Goal: Task Accomplishment & Management: Manage account settings

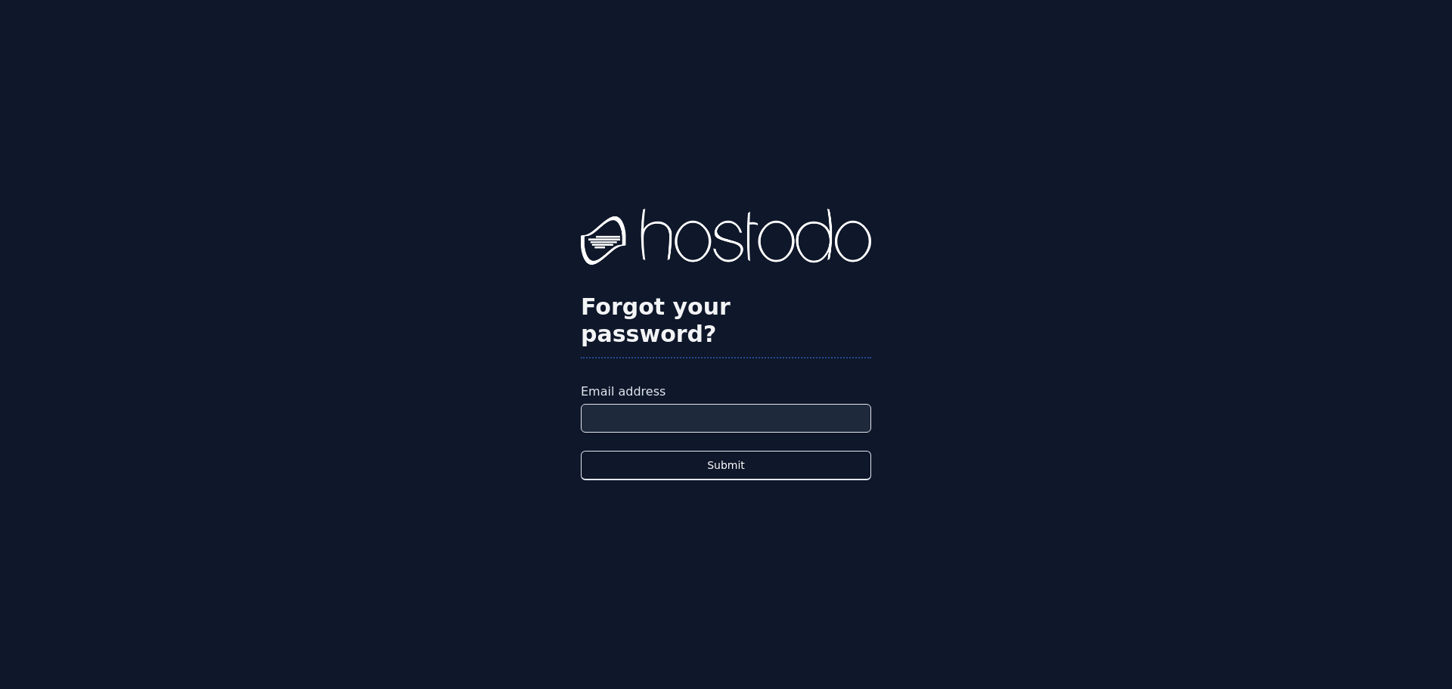
type input "**********"
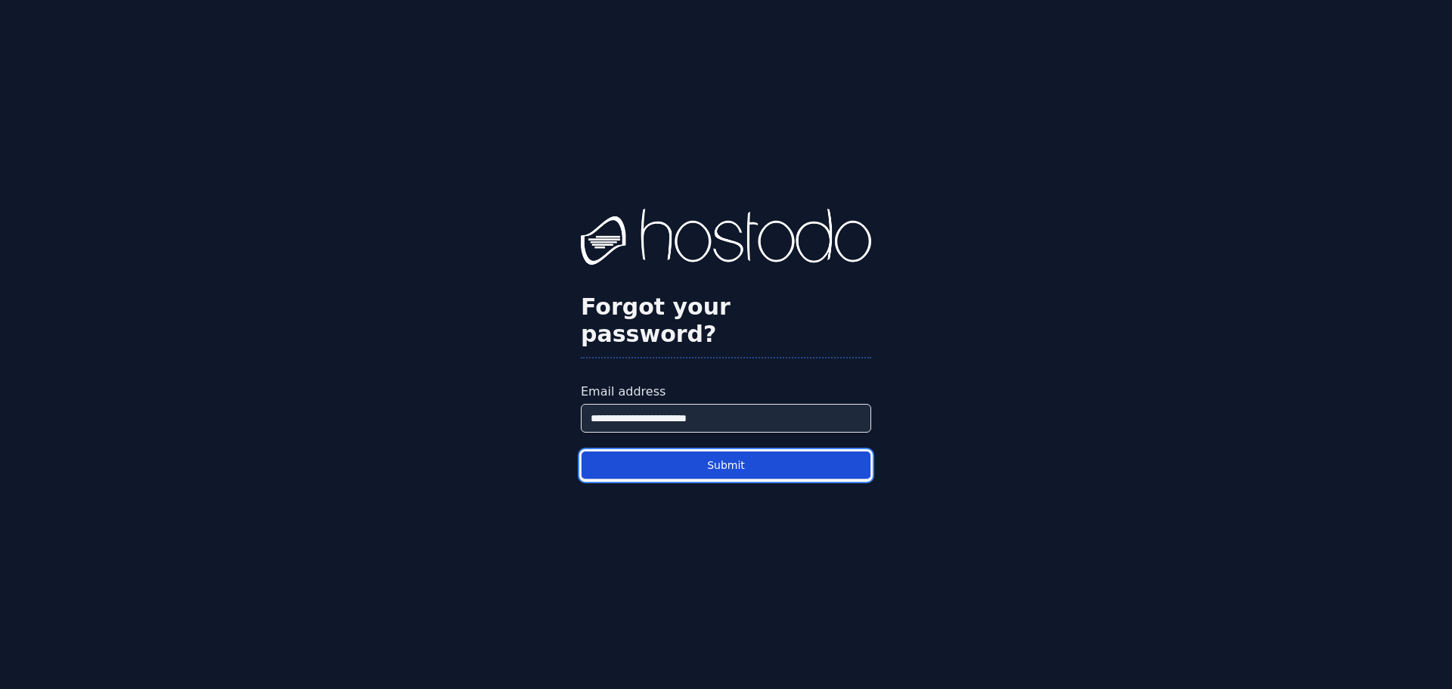
click at [724, 451] on button "Submit" at bounding box center [726, 465] width 290 height 29
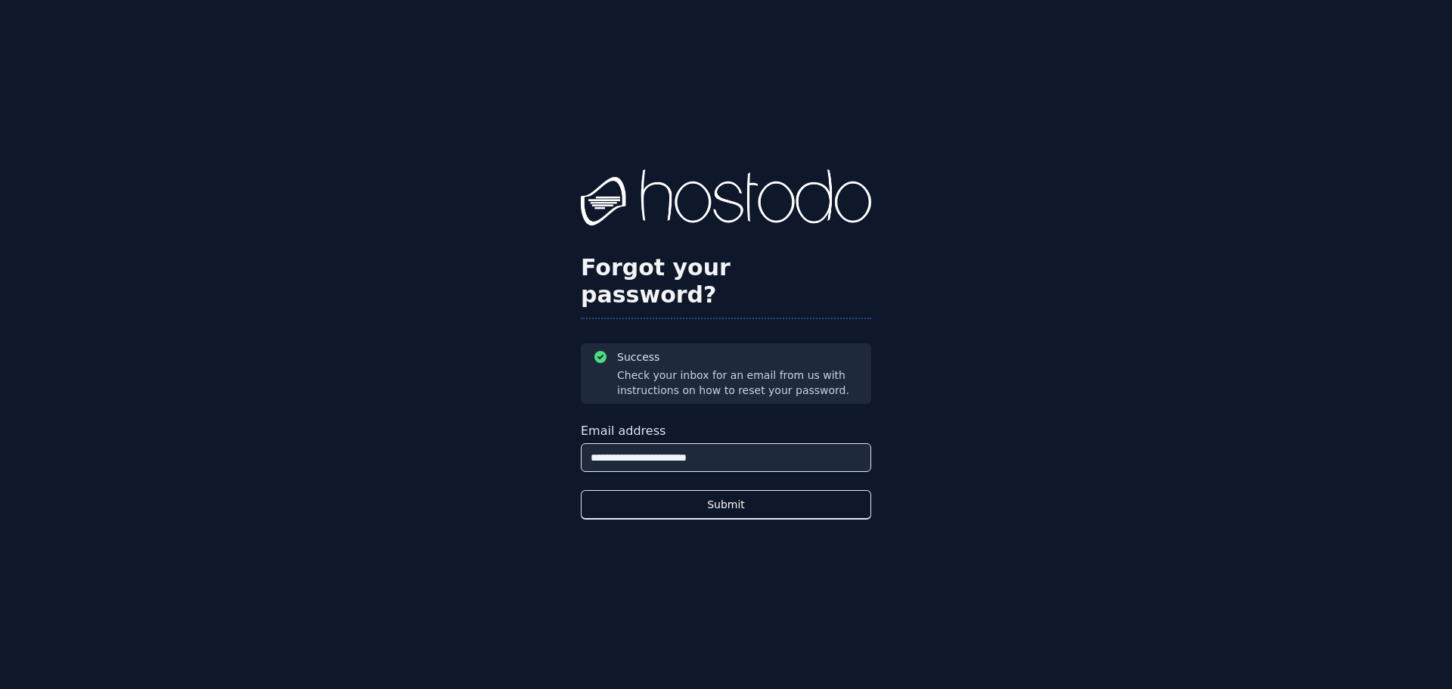
drag, startPoint x: 857, startPoint y: 125, endPoint x: 794, endPoint y: 105, distance: 65.8
click at [858, 125] on div "**********" at bounding box center [726, 344] width 1452 height 689
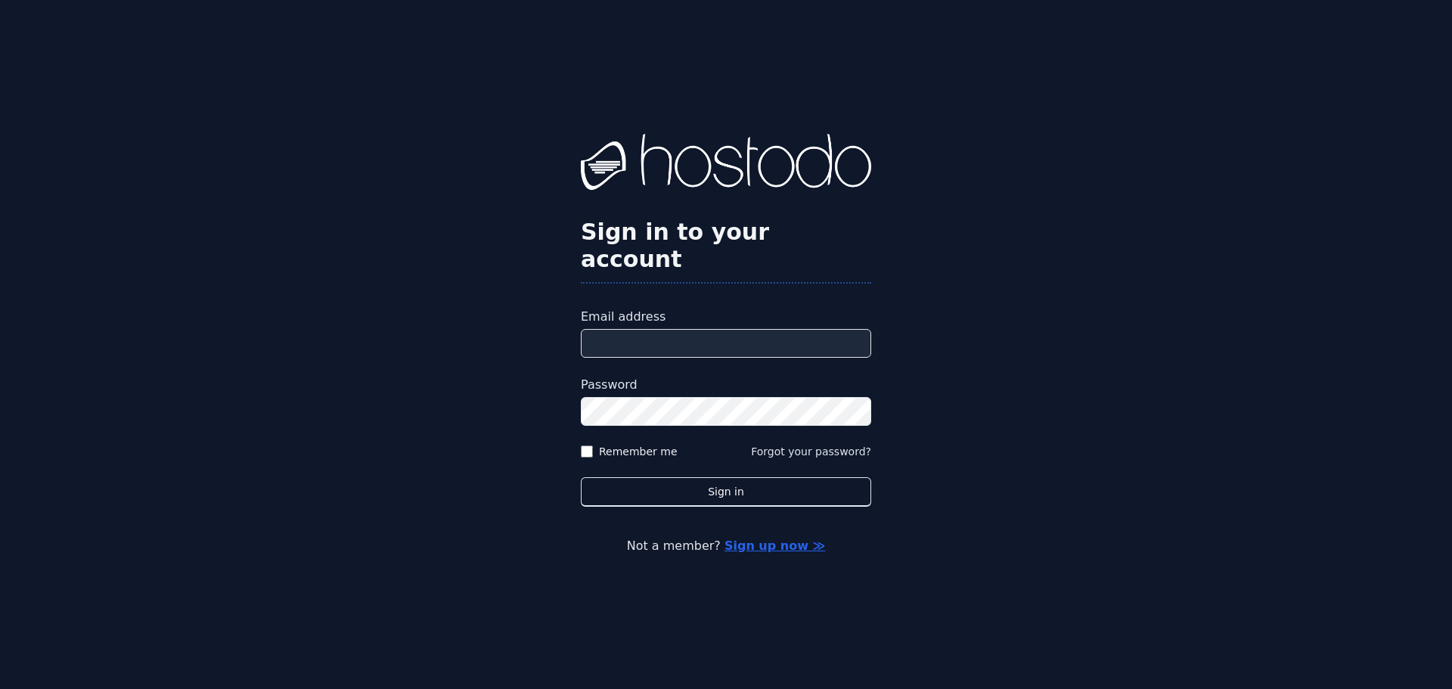
click at [670, 329] on input "Email address" at bounding box center [726, 343] width 290 height 29
type input "**********"
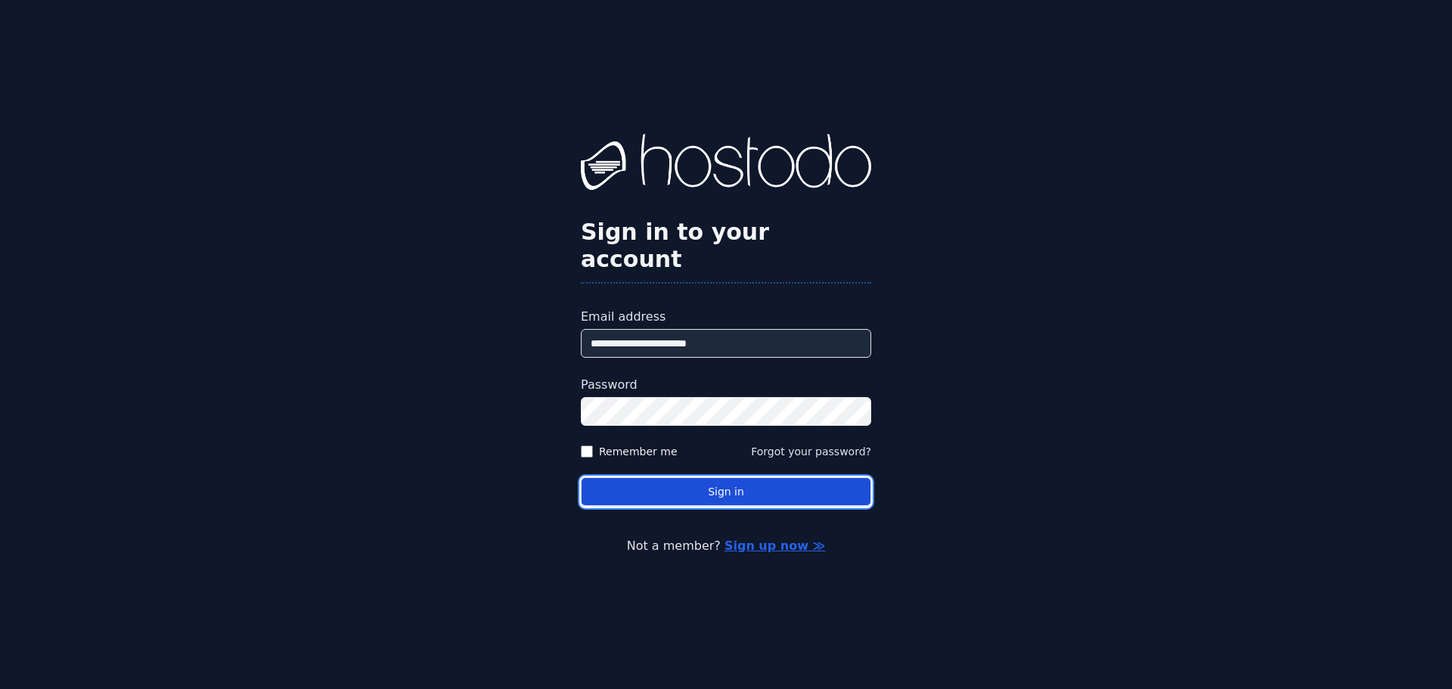
click at [737, 477] on button "Sign in" at bounding box center [726, 491] width 290 height 29
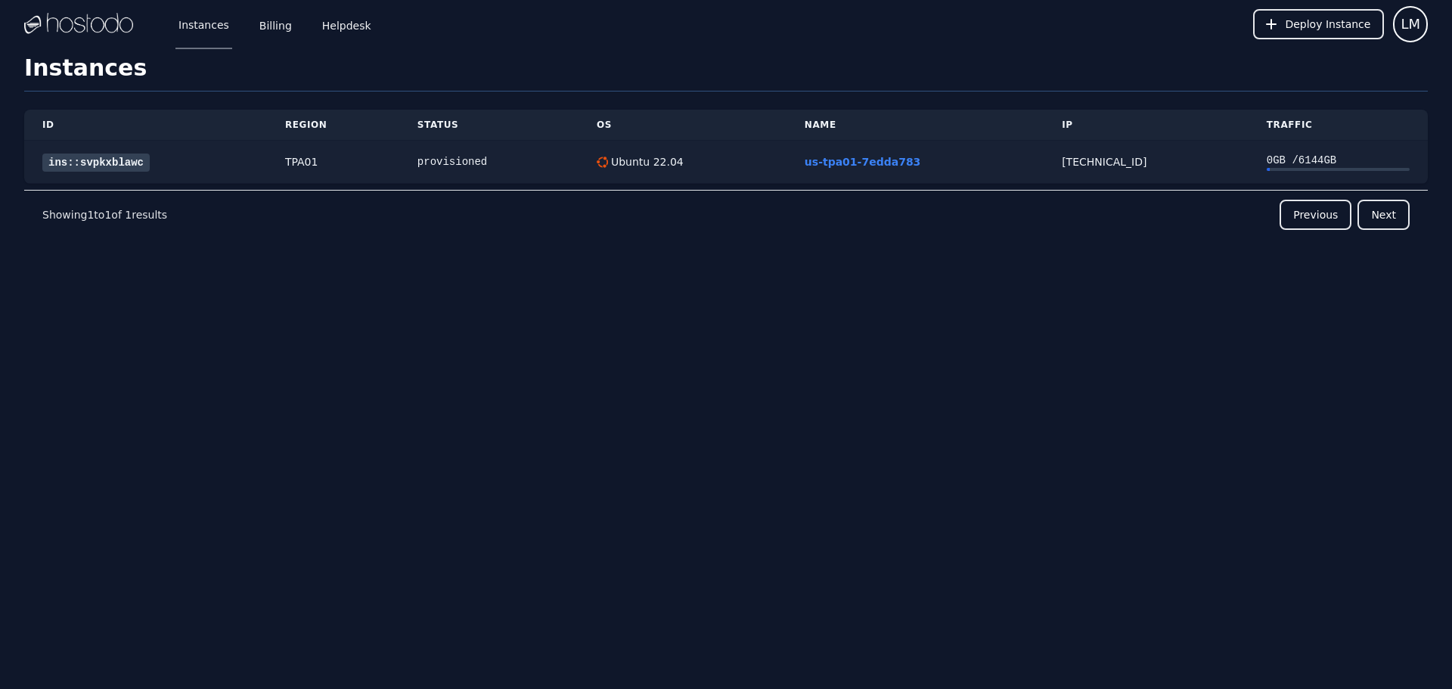
click at [85, 169] on link "ins::svpkxblawc" at bounding box center [95, 163] width 107 height 18
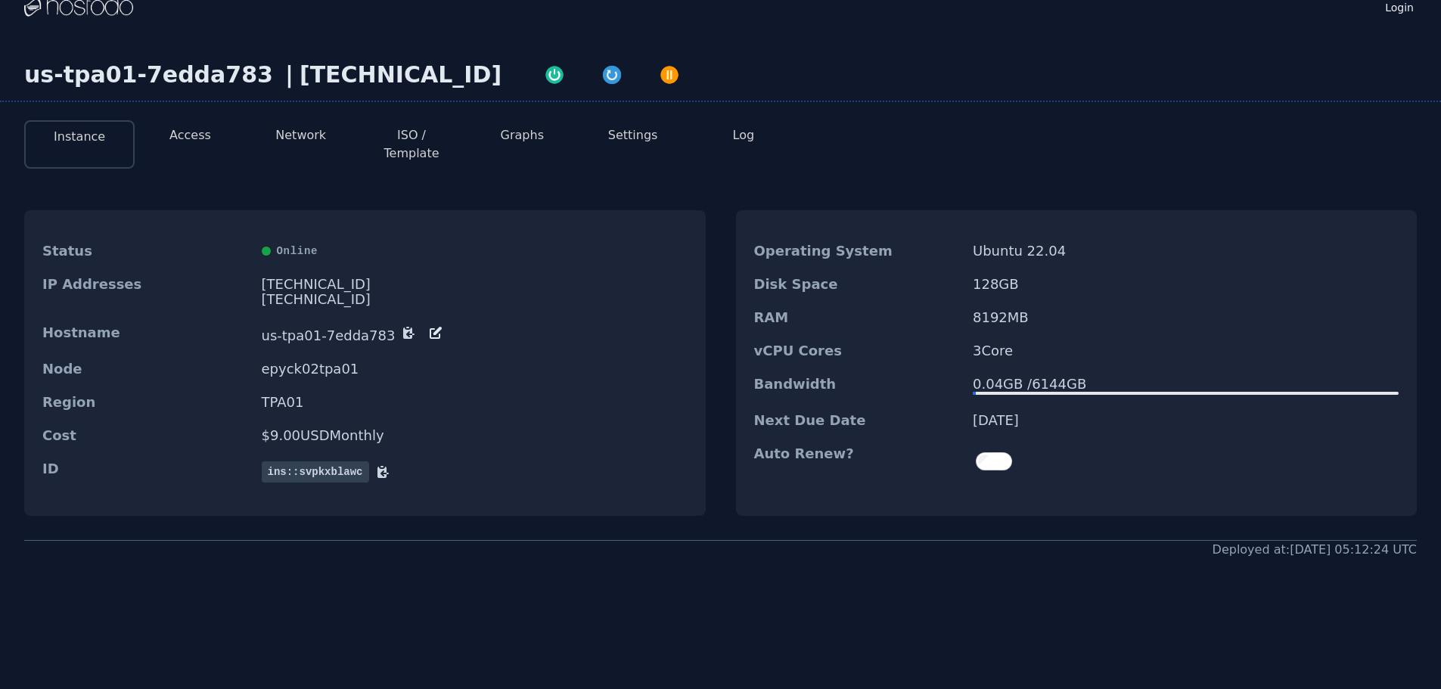
scroll to position [23, 0]
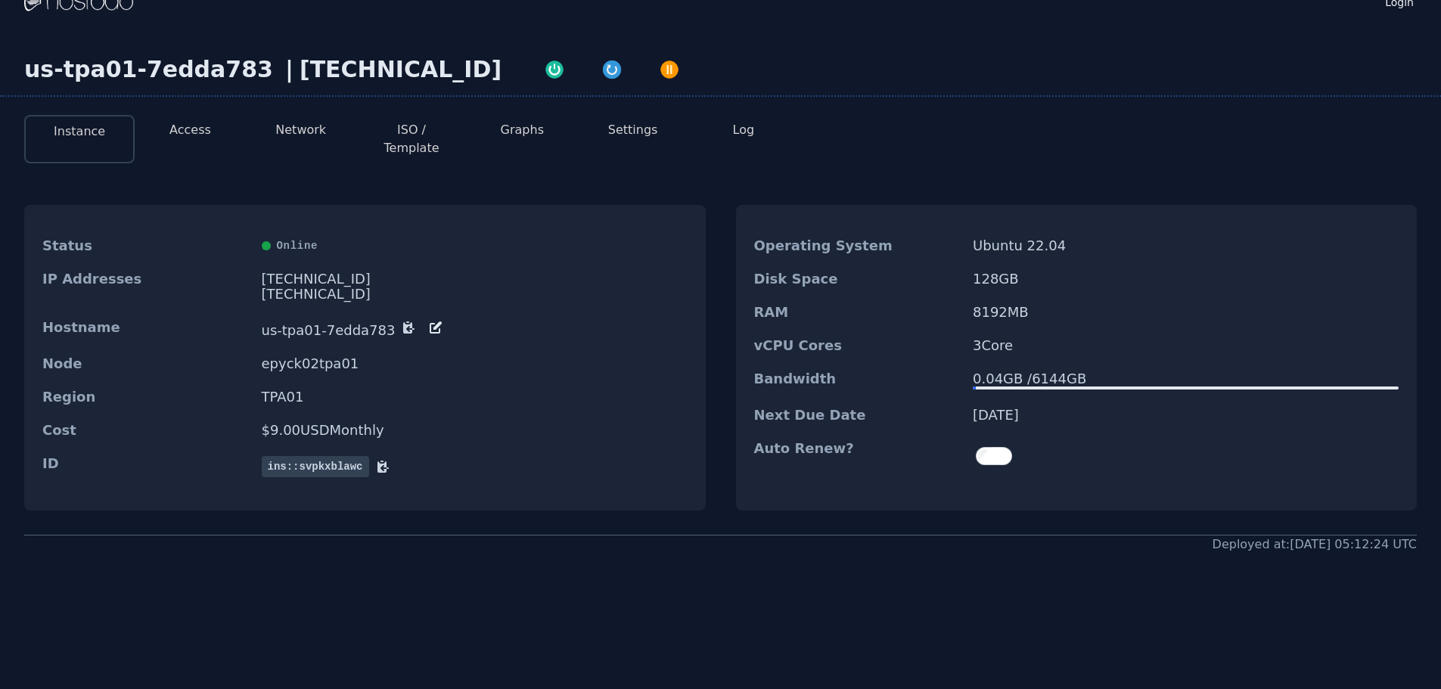
click at [194, 127] on button "Access" at bounding box center [190, 130] width 42 height 18
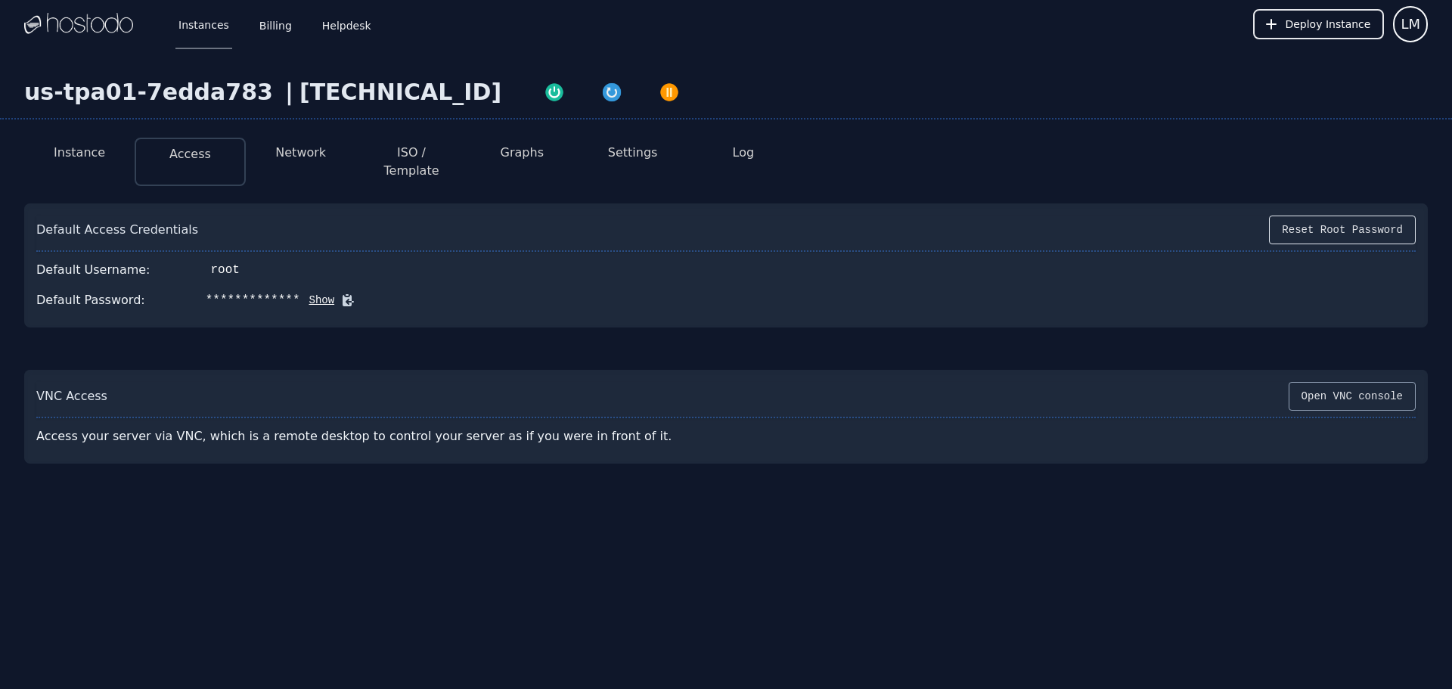
click at [1330, 382] on button "Open VNC console" at bounding box center [1352, 396] width 127 height 29
click at [309, 293] on button "Show" at bounding box center [317, 300] width 35 height 15
click at [194, 156] on button "Access" at bounding box center [190, 154] width 42 height 18
click at [99, 151] on button "Instance" at bounding box center [79, 153] width 51 height 18
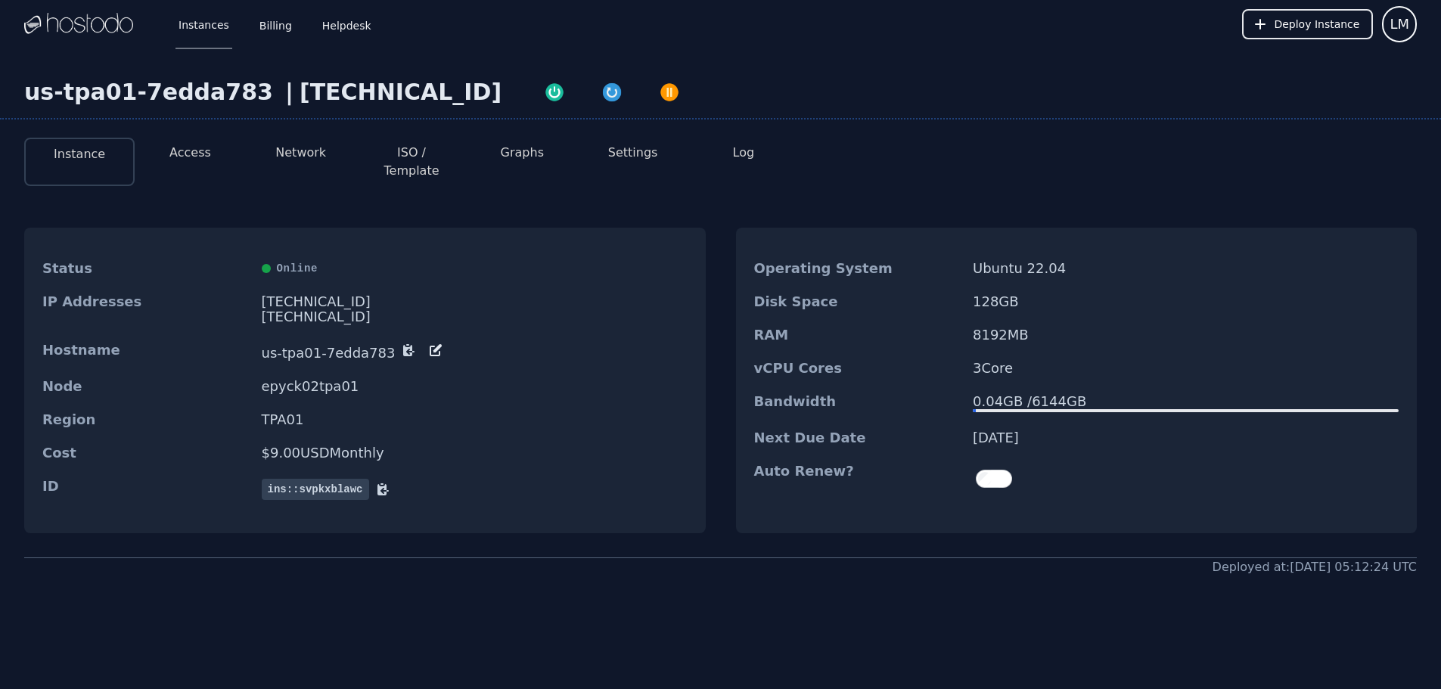
click at [216, 151] on li "Access" at bounding box center [190, 162] width 110 height 48
click at [208, 149] on li "Access" at bounding box center [190, 162] width 110 height 48
click at [202, 147] on button "Access" at bounding box center [190, 153] width 42 height 18
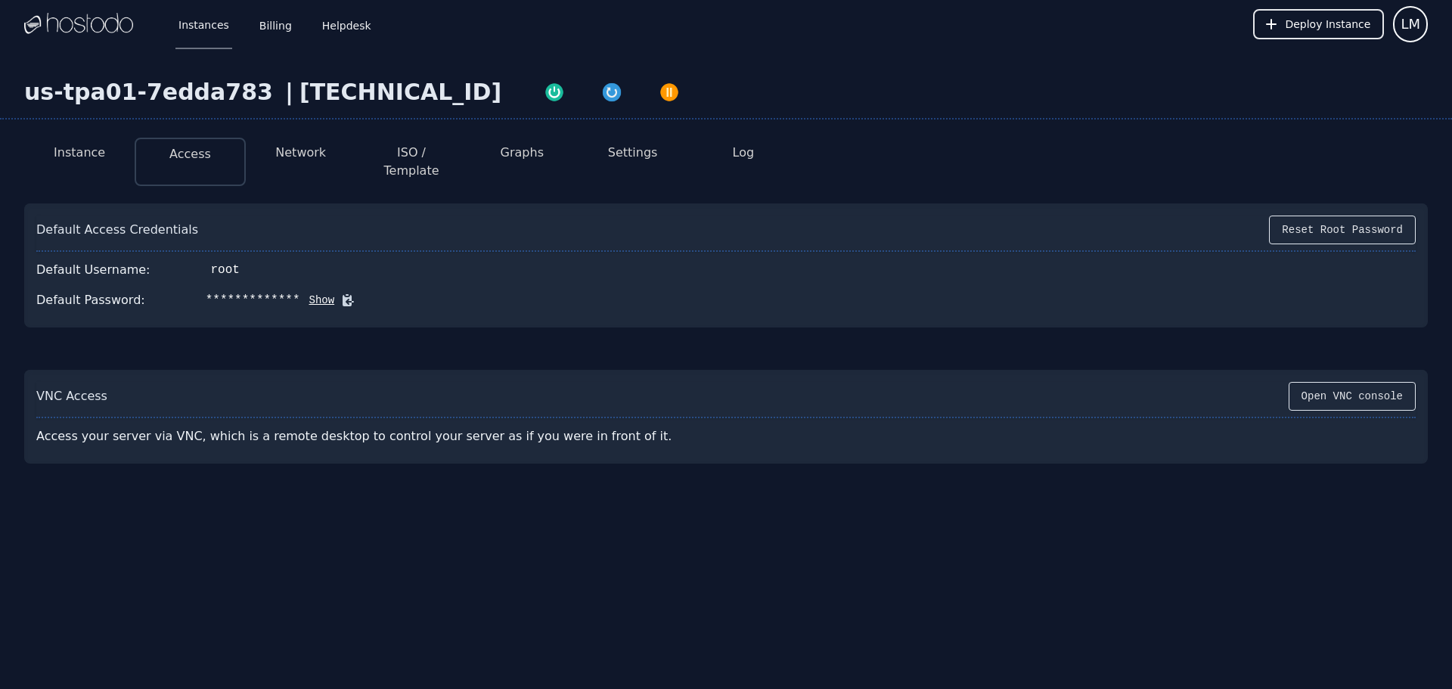
click at [310, 161] on button "Network" at bounding box center [300, 153] width 51 height 18
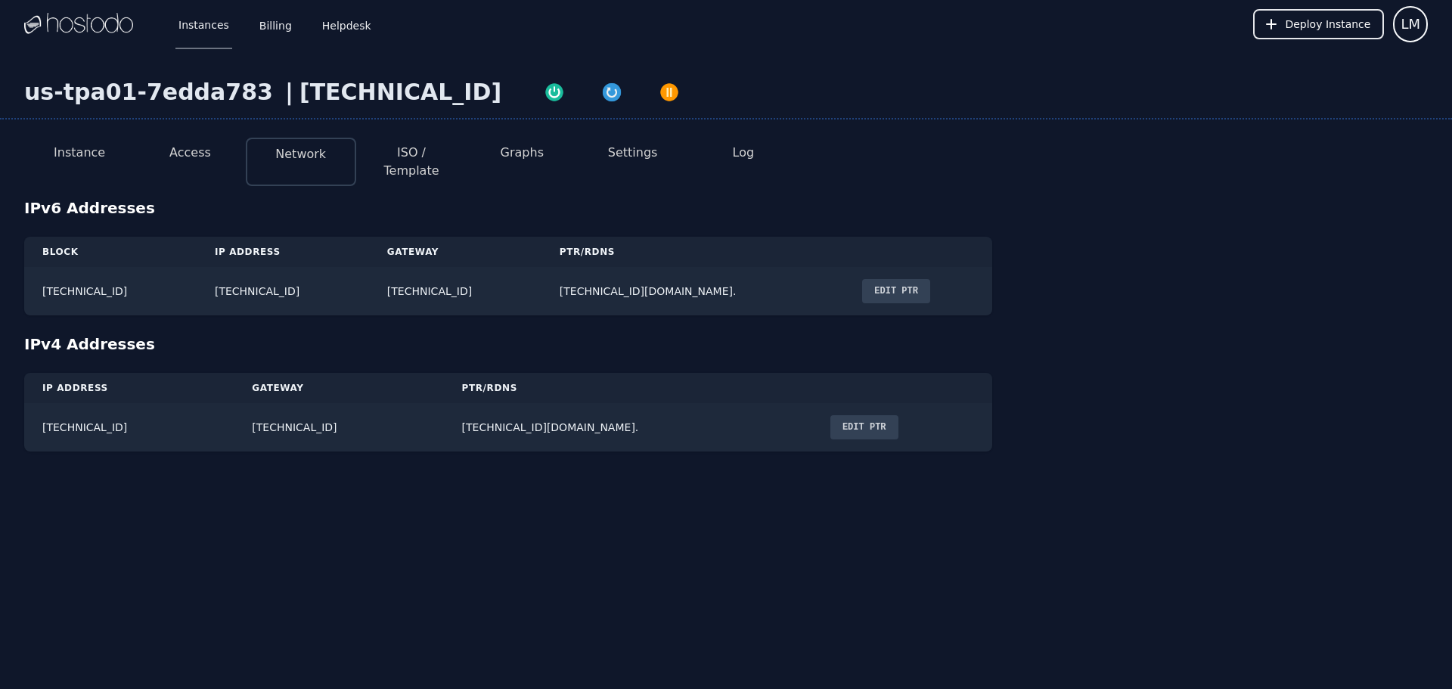
click at [410, 157] on button "ISO / Template" at bounding box center [411, 162] width 86 height 36
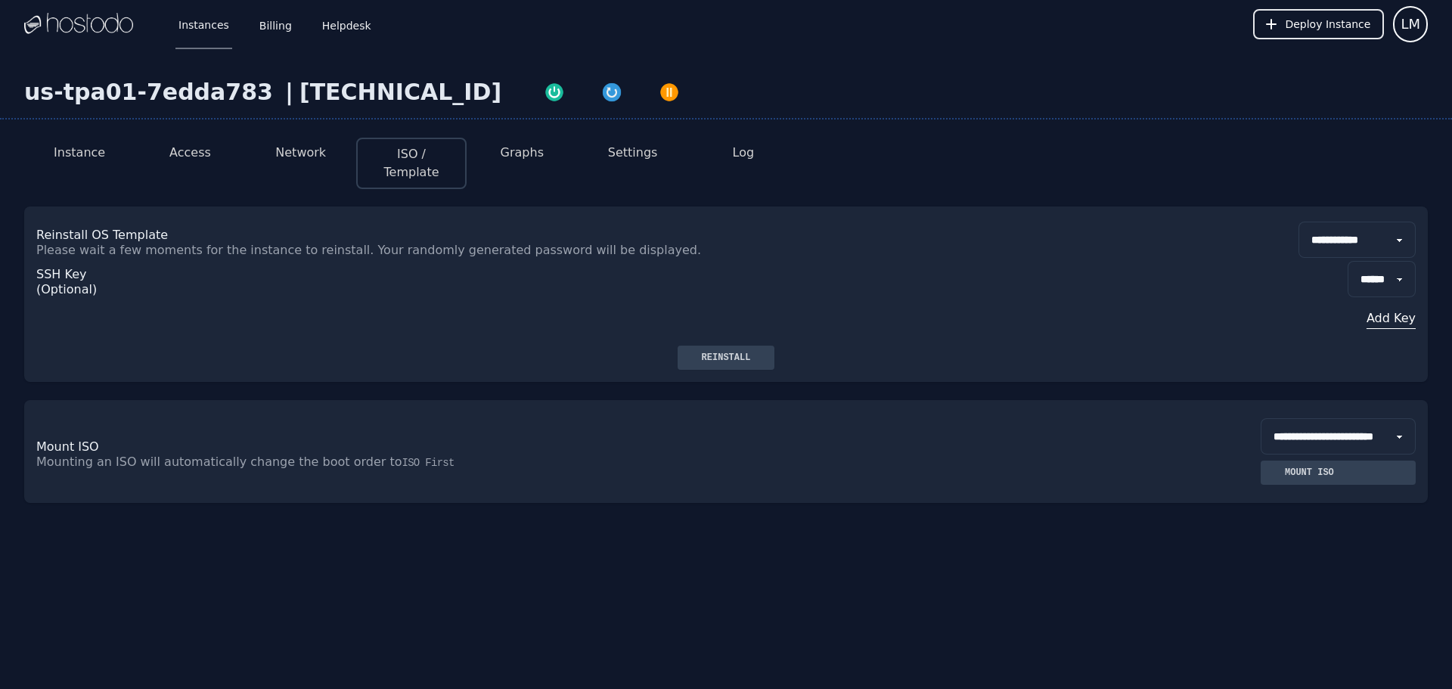
click at [517, 148] on button "Graphs" at bounding box center [522, 153] width 43 height 18
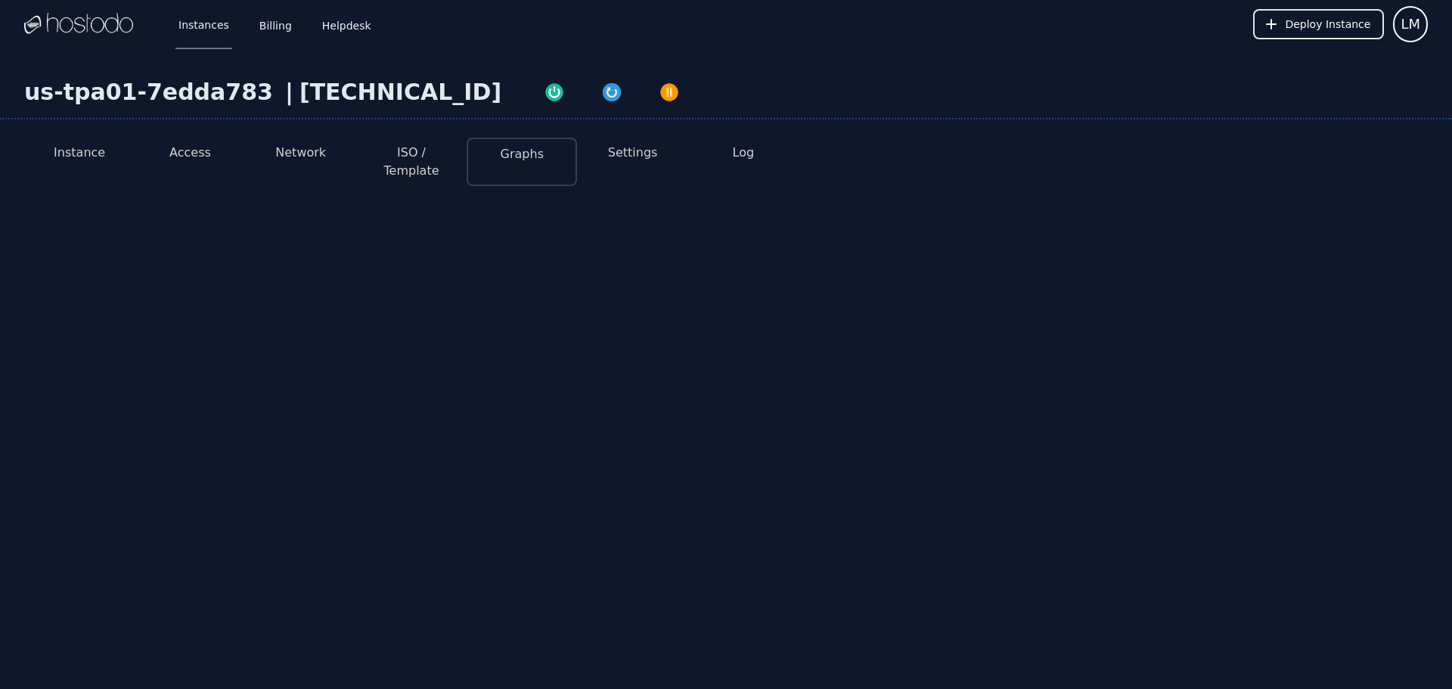
click at [201, 154] on button "Access" at bounding box center [190, 153] width 42 height 18
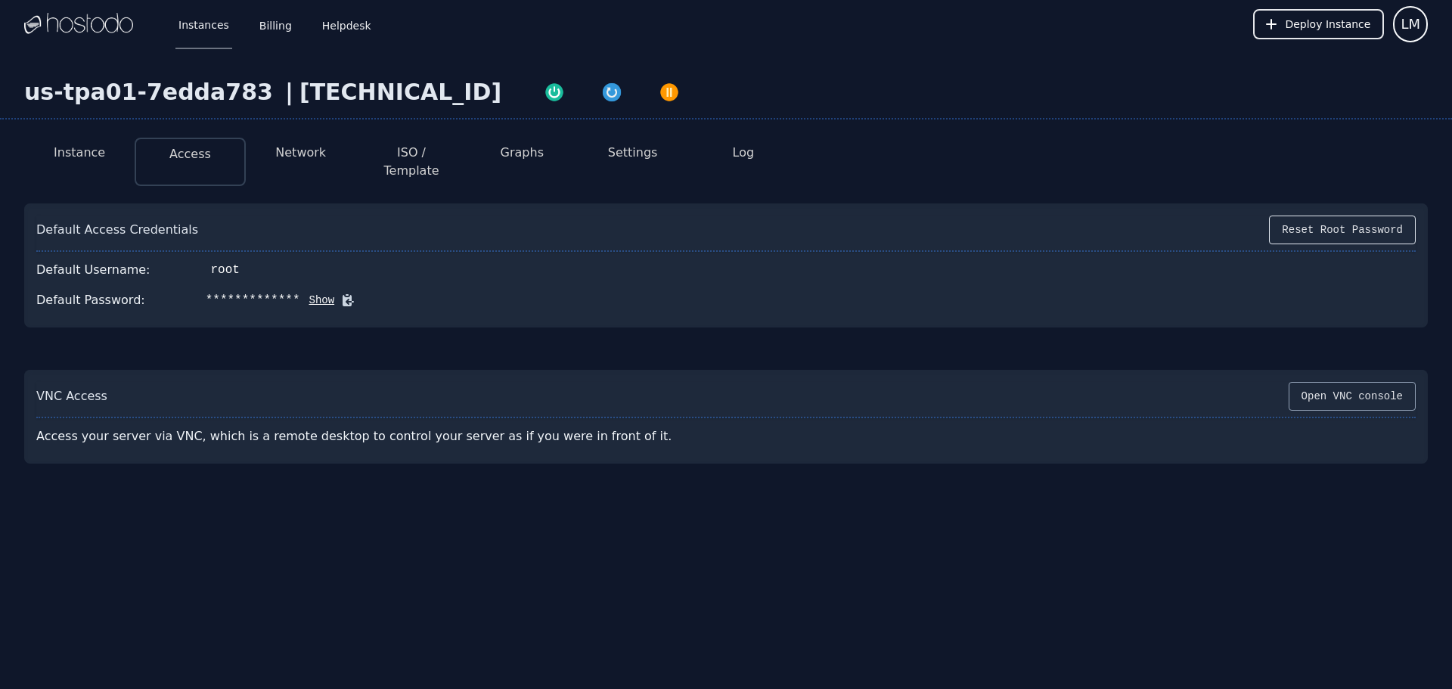
click at [1341, 382] on button "Open VNC console" at bounding box center [1352, 396] width 127 height 29
drag, startPoint x: 439, startPoint y: 97, endPoint x: 259, endPoint y: 97, distance: 180.0
click at [259, 97] on div "us-tpa01-7edda783 | 216.126.231.141" at bounding box center [726, 99] width 1452 height 41
copy div "216.126.231.141"
click at [73, 153] on button "Instance" at bounding box center [79, 153] width 51 height 18
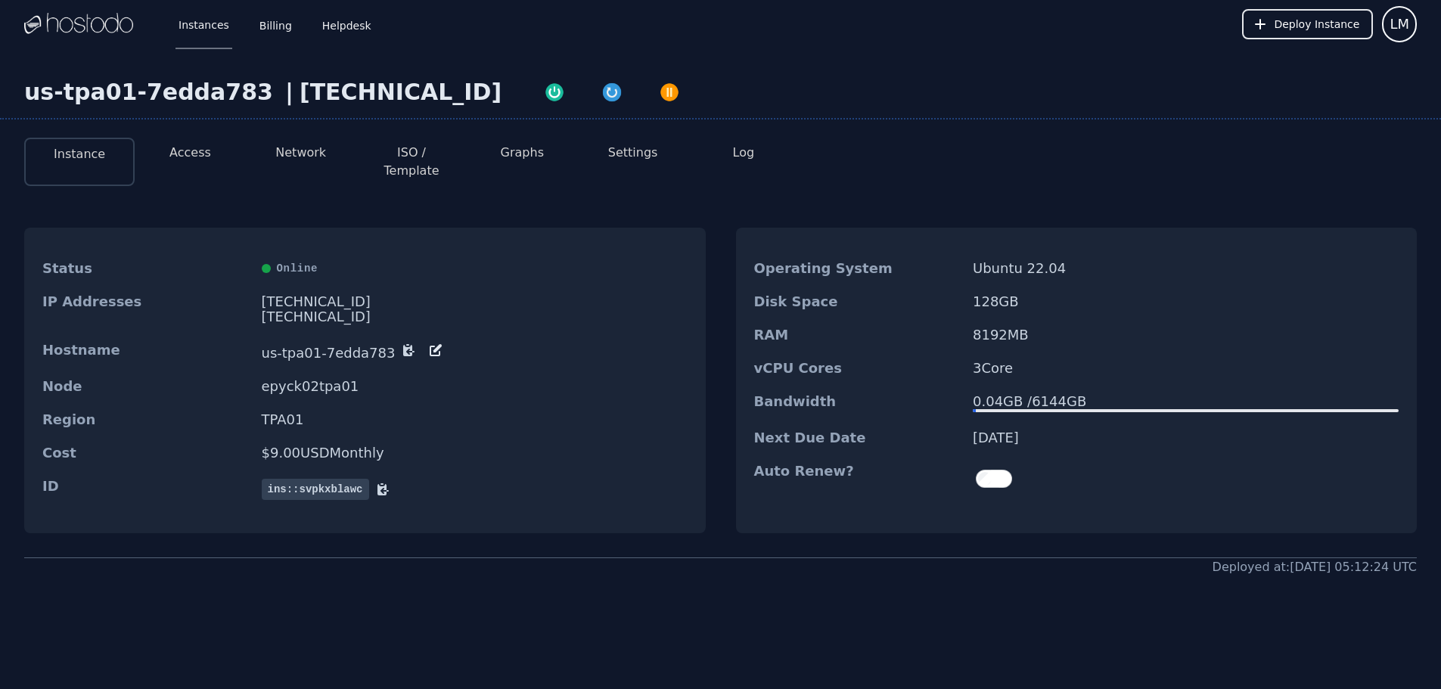
click at [200, 150] on button "Access" at bounding box center [190, 153] width 42 height 18
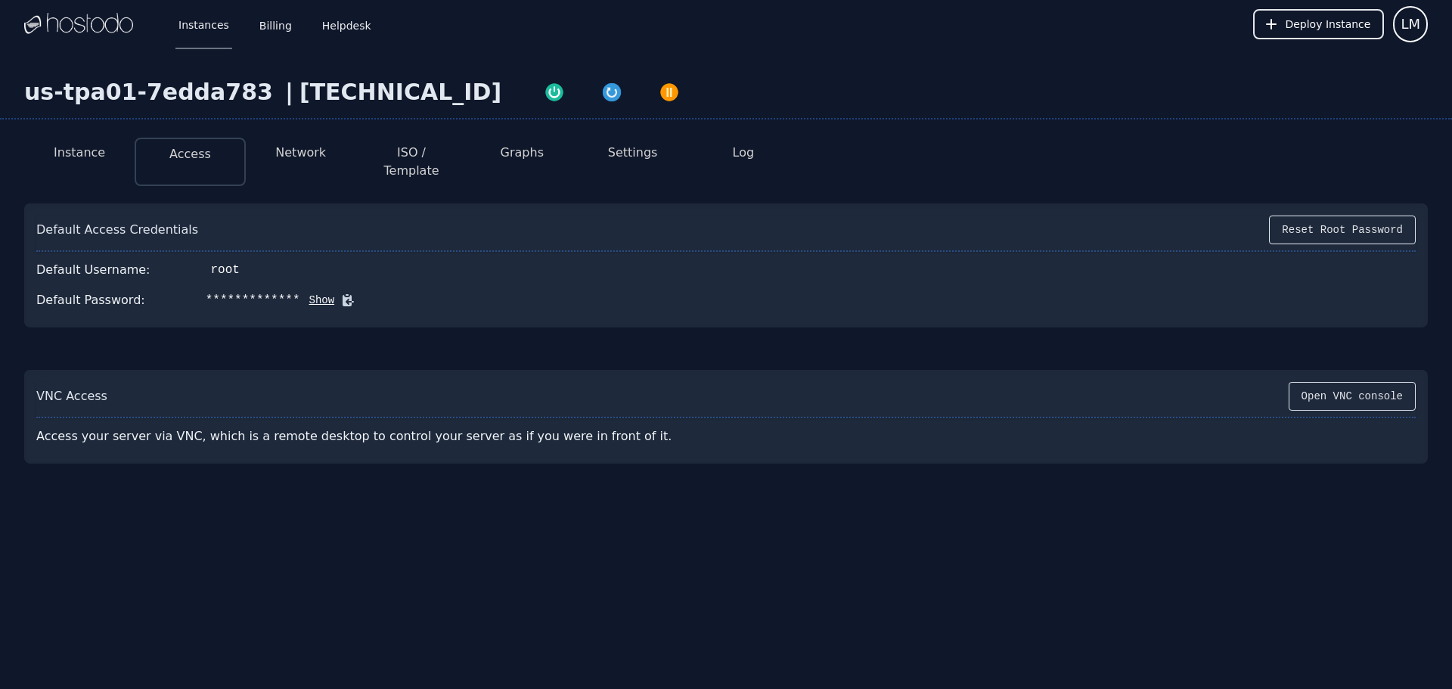
click at [290, 157] on button "Network" at bounding box center [300, 153] width 51 height 18
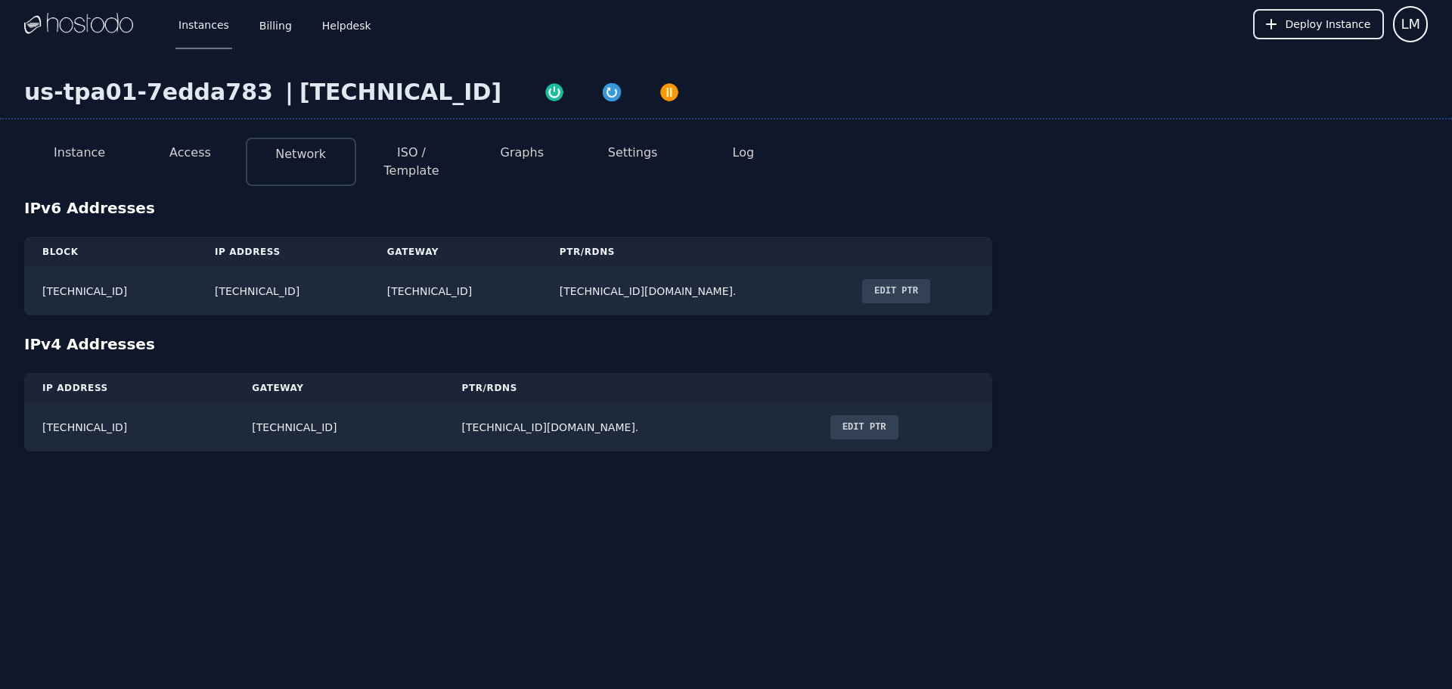
click at [426, 151] on button "ISO / Template" at bounding box center [411, 162] width 86 height 36
select select "**"
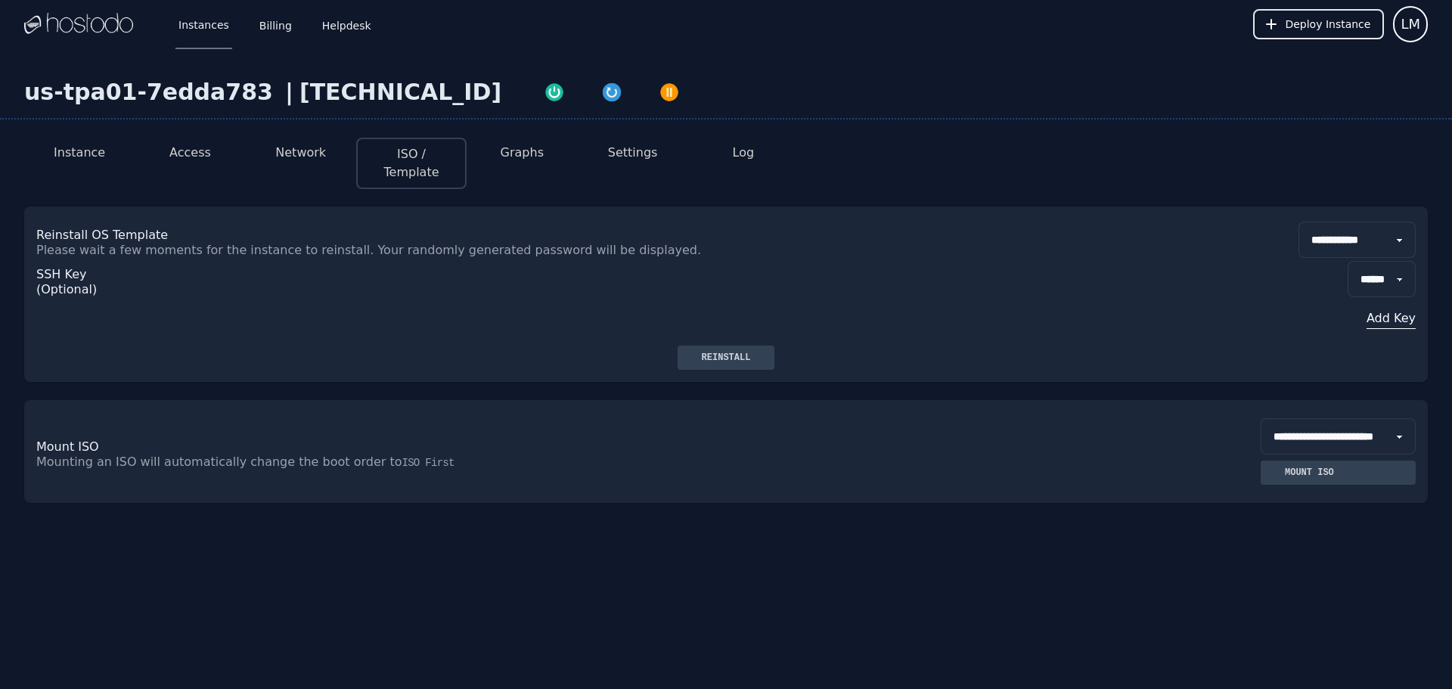
click at [529, 158] on button "Graphs" at bounding box center [522, 153] width 43 height 18
select select "***"
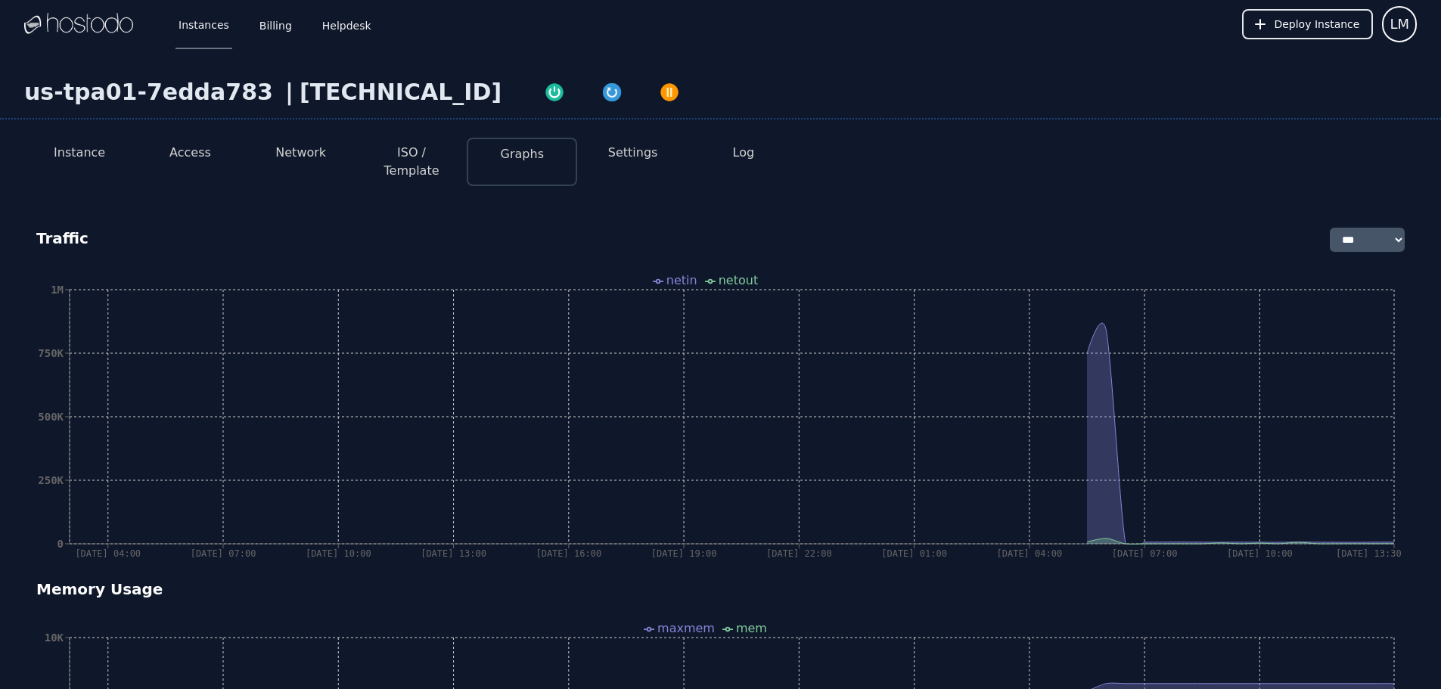
click at [633, 148] on button "Settings" at bounding box center [633, 153] width 50 height 18
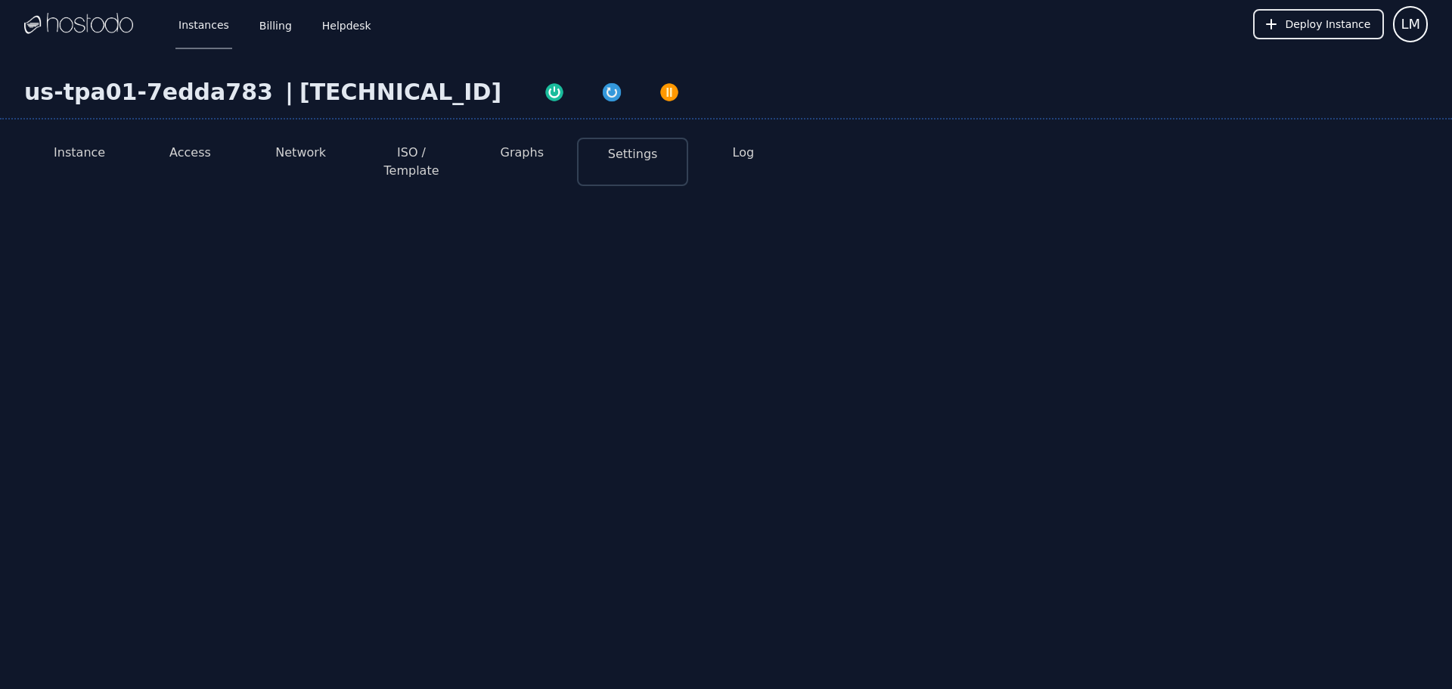
select select "***"
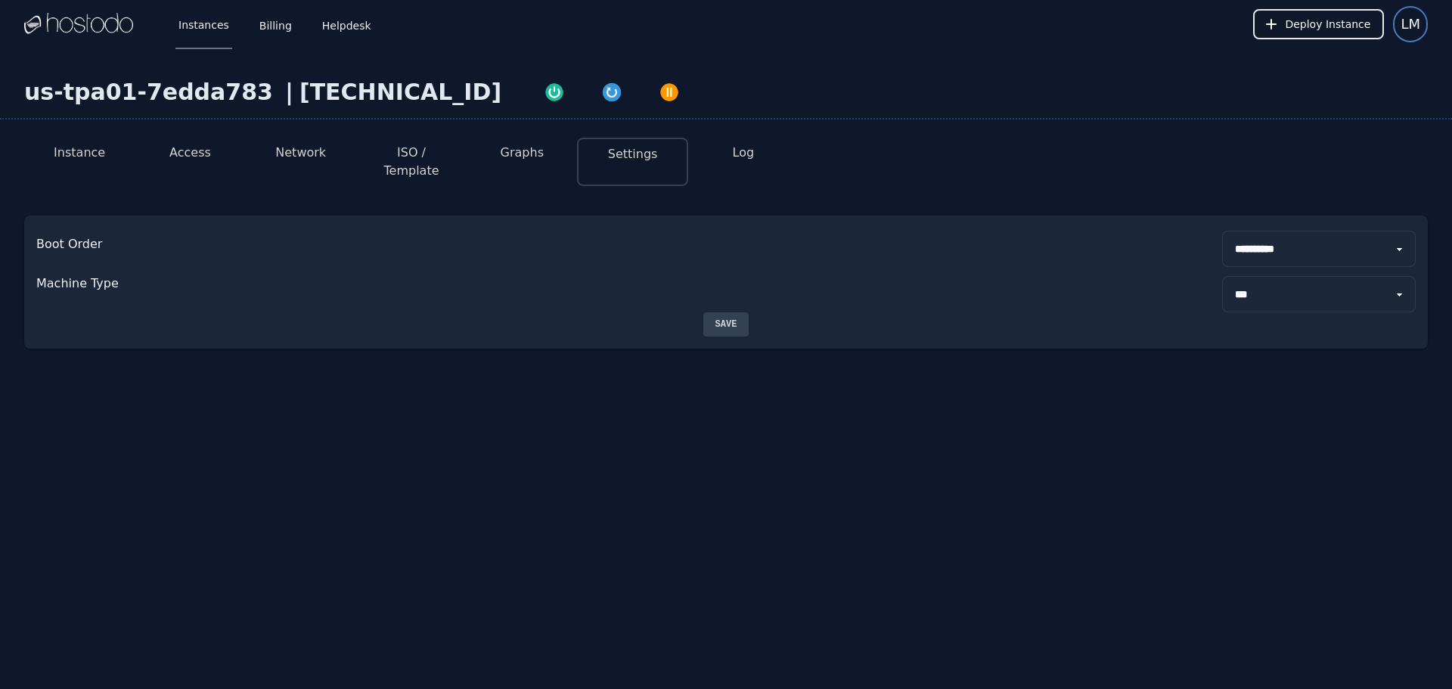
click at [1425, 29] on button "LM" at bounding box center [1410, 24] width 35 height 36
click at [1338, 61] on button "Settings" at bounding box center [1354, 64] width 145 height 27
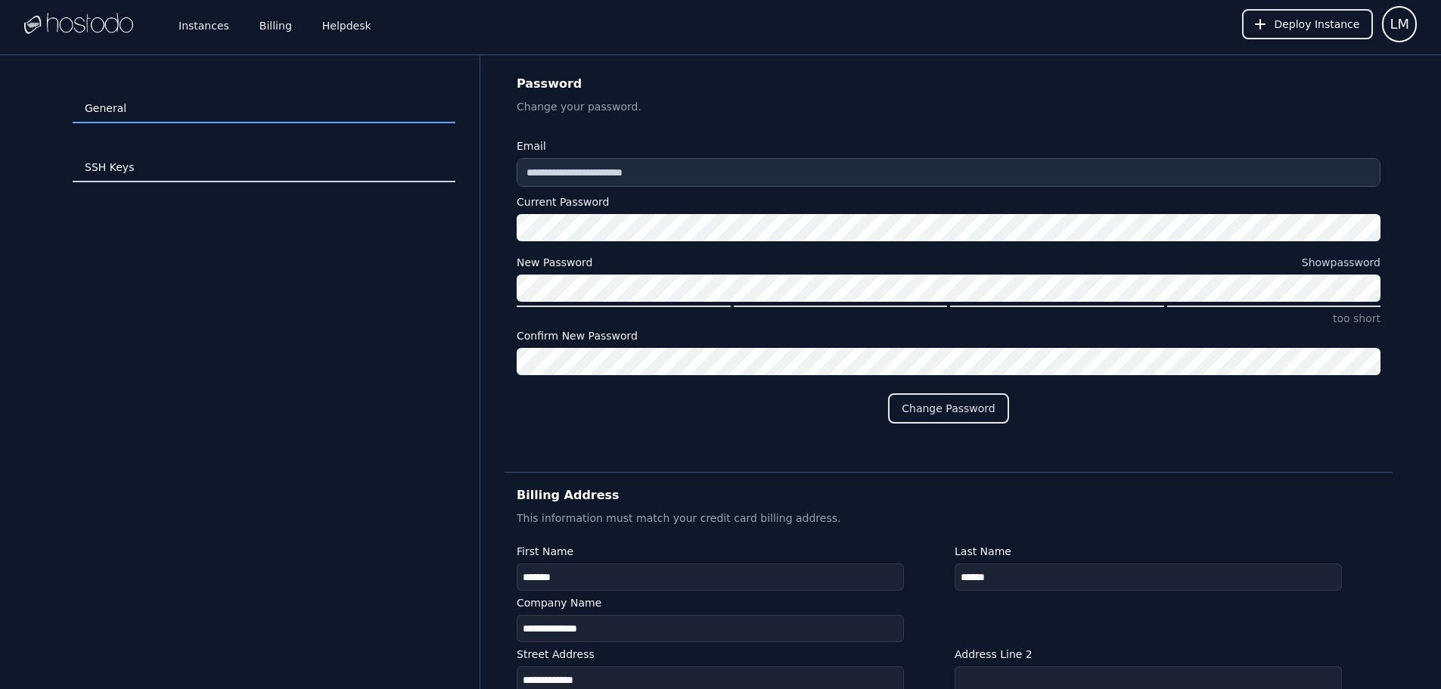
click at [119, 168] on link "SSH Keys" at bounding box center [264, 168] width 383 height 29
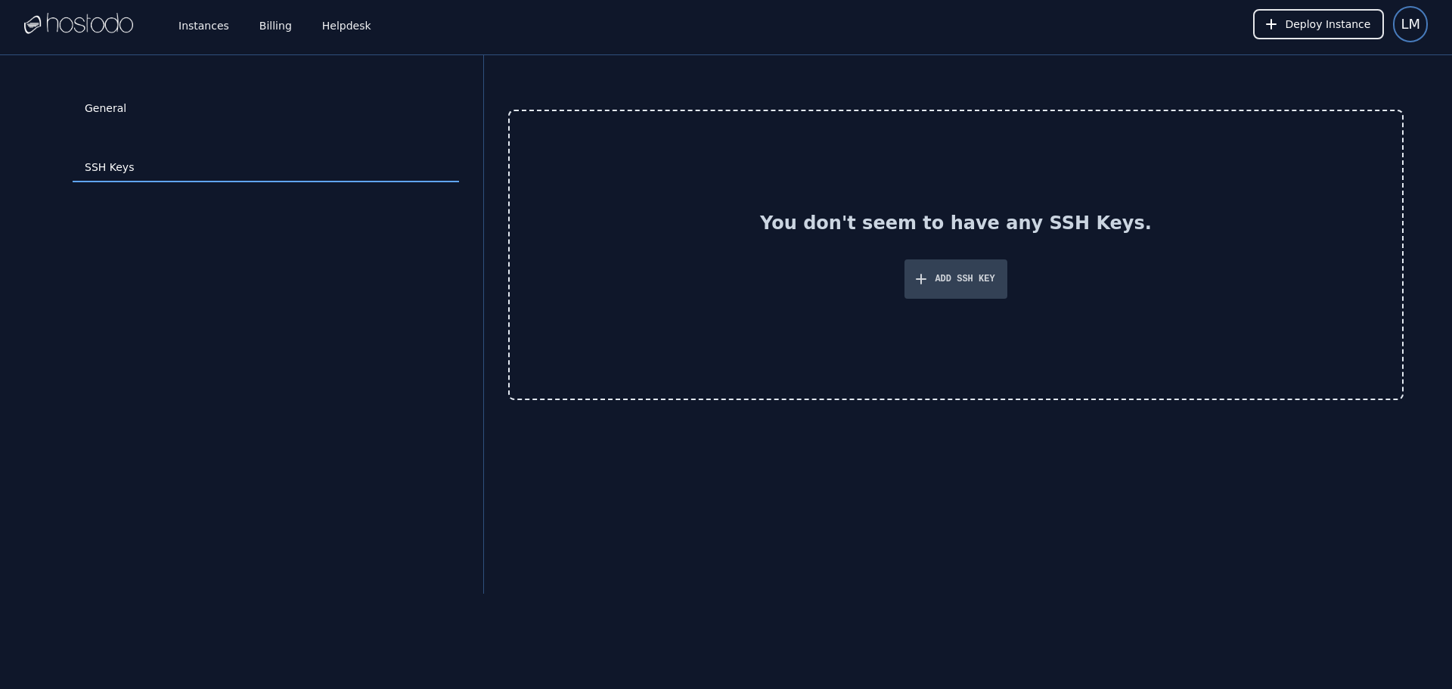
click at [1416, 13] on button "LM" at bounding box center [1410, 24] width 35 height 36
